Goal: Task Accomplishment & Management: Manage account settings

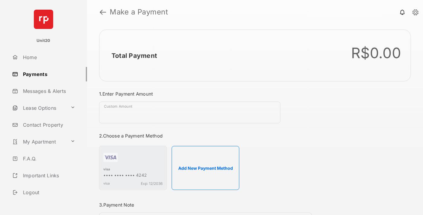
click at [47, 74] on link "Payments" at bounding box center [48, 74] width 77 height 14
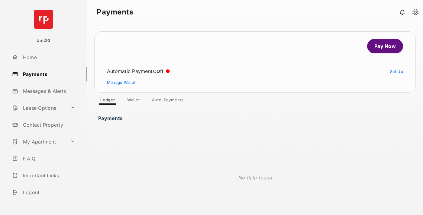
click at [168, 101] on link "Auto-Payments" at bounding box center [167, 101] width 41 height 7
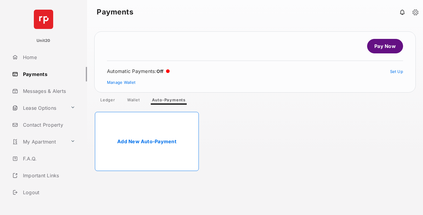
click at [147, 142] on link "Add New Auto-Payment" at bounding box center [147, 141] width 104 height 59
